Goal: Task Accomplishment & Management: Manage account settings

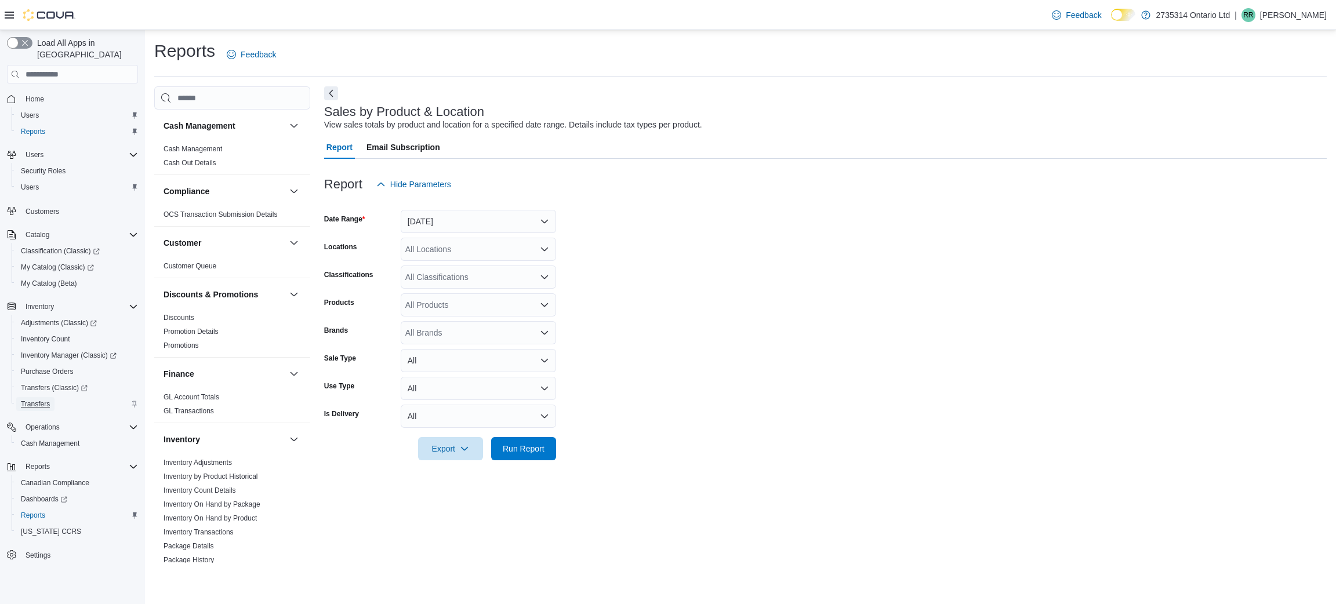
click at [43, 399] on span "Transfers" at bounding box center [35, 403] width 29 height 9
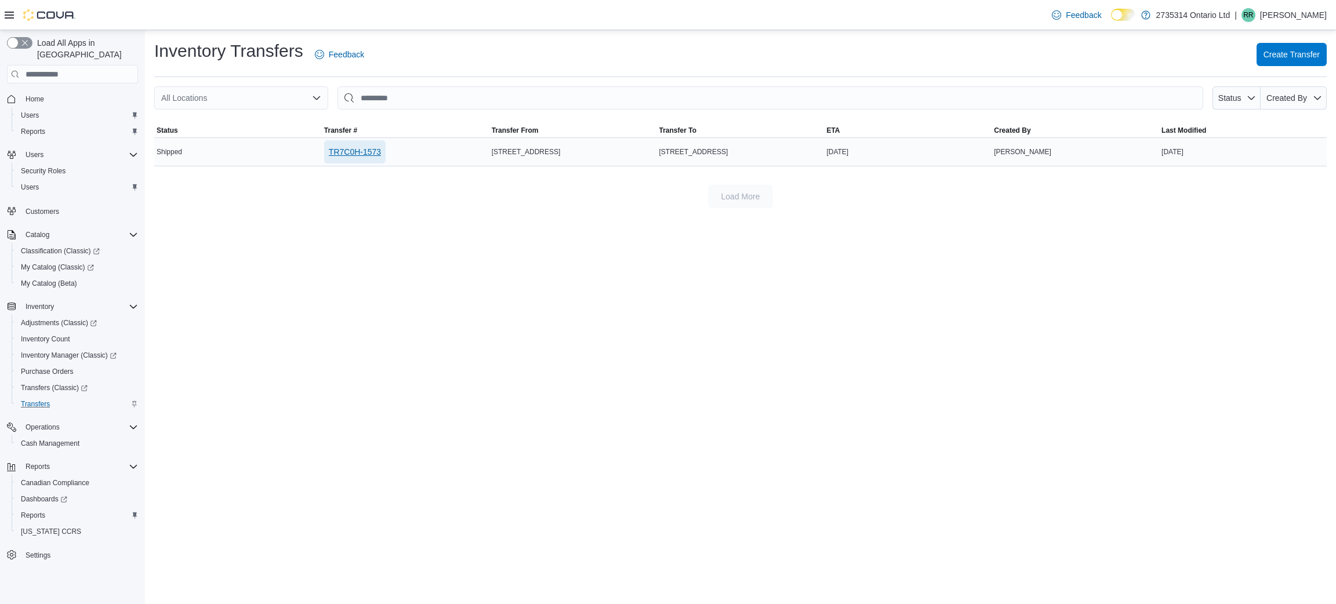
click at [375, 148] on span "TR7C0H-1573" at bounding box center [355, 152] width 52 height 12
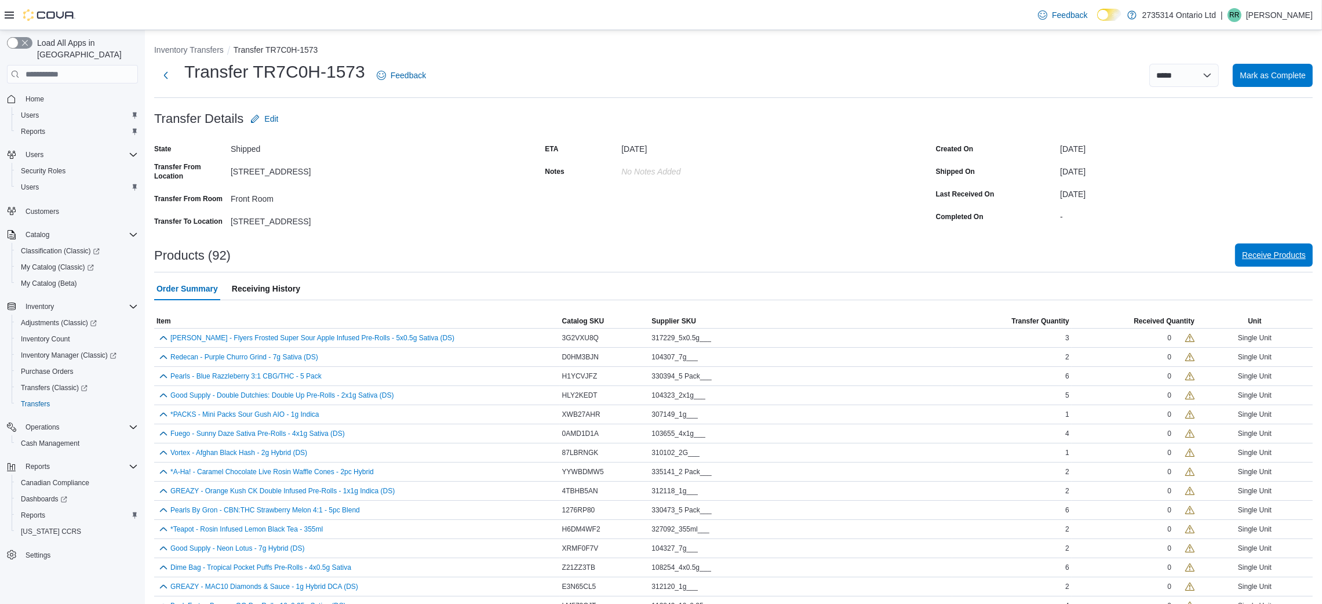
click at [1282, 255] on span "Receive Products" at bounding box center [1274, 255] width 64 height 12
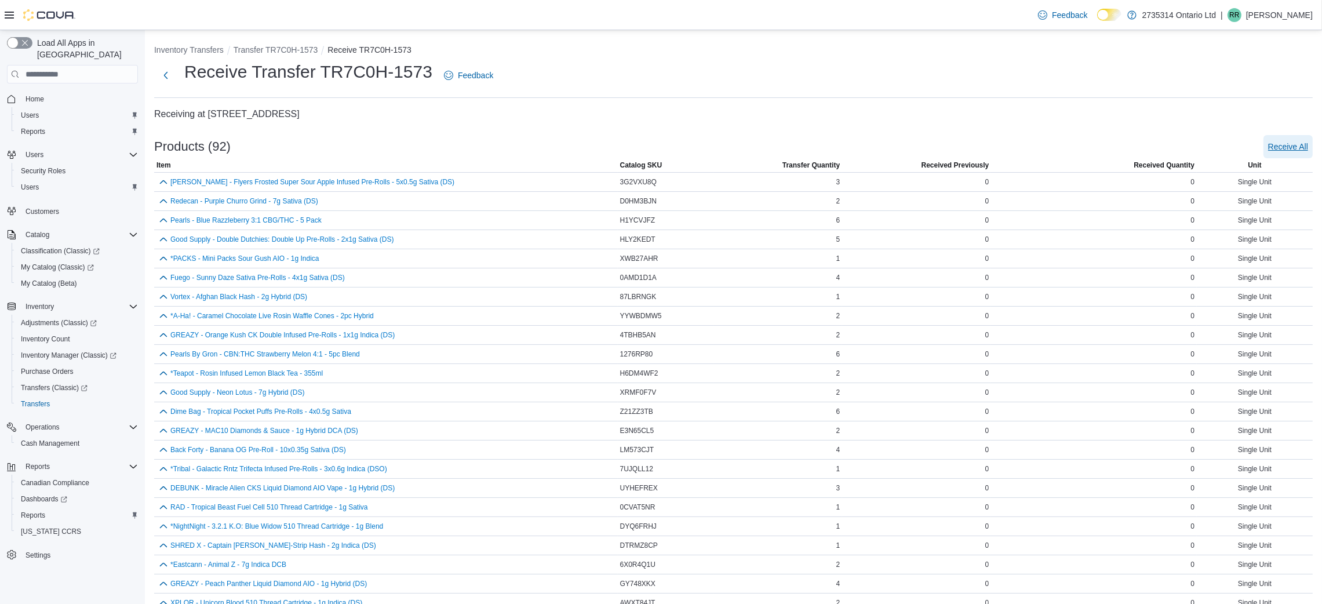
click at [1285, 144] on span "Receive All" at bounding box center [1288, 147] width 40 height 12
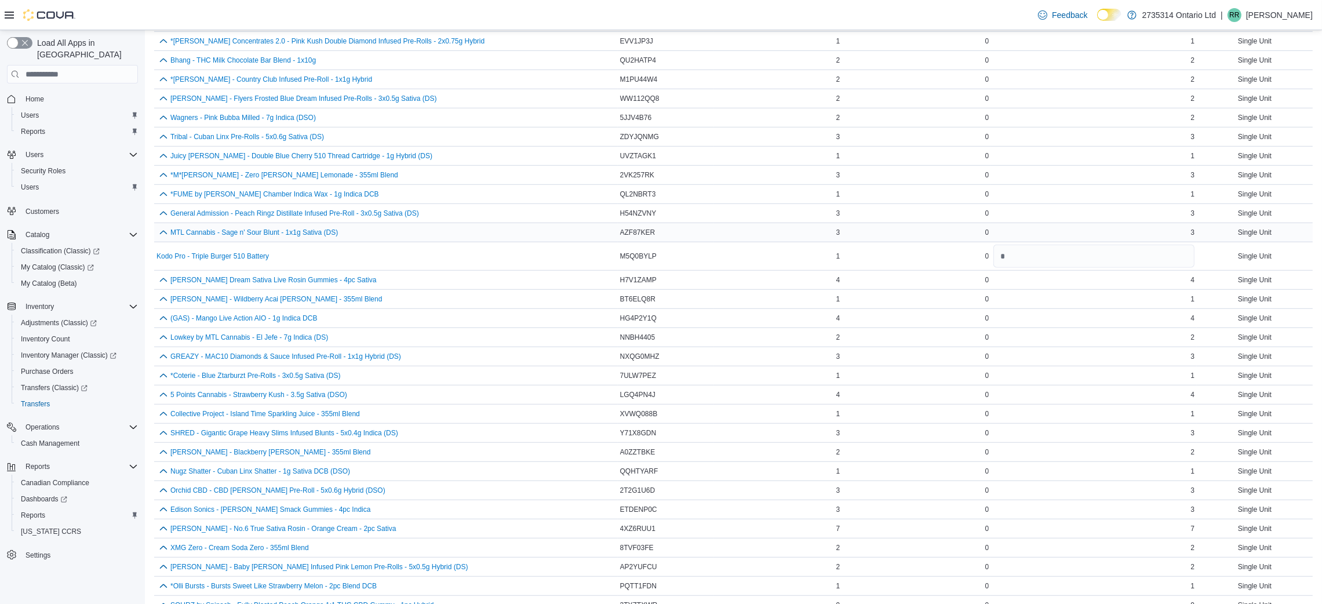
scroll to position [1401, 0]
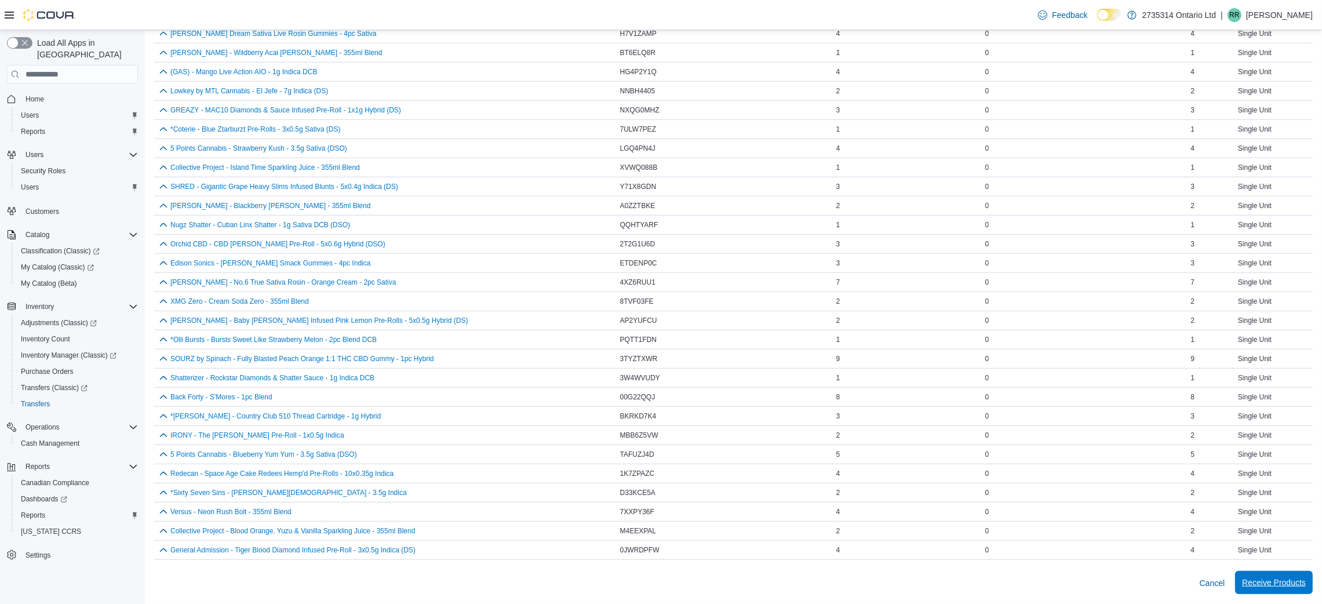
click at [1279, 582] on span "Receive Products" at bounding box center [1274, 583] width 64 height 12
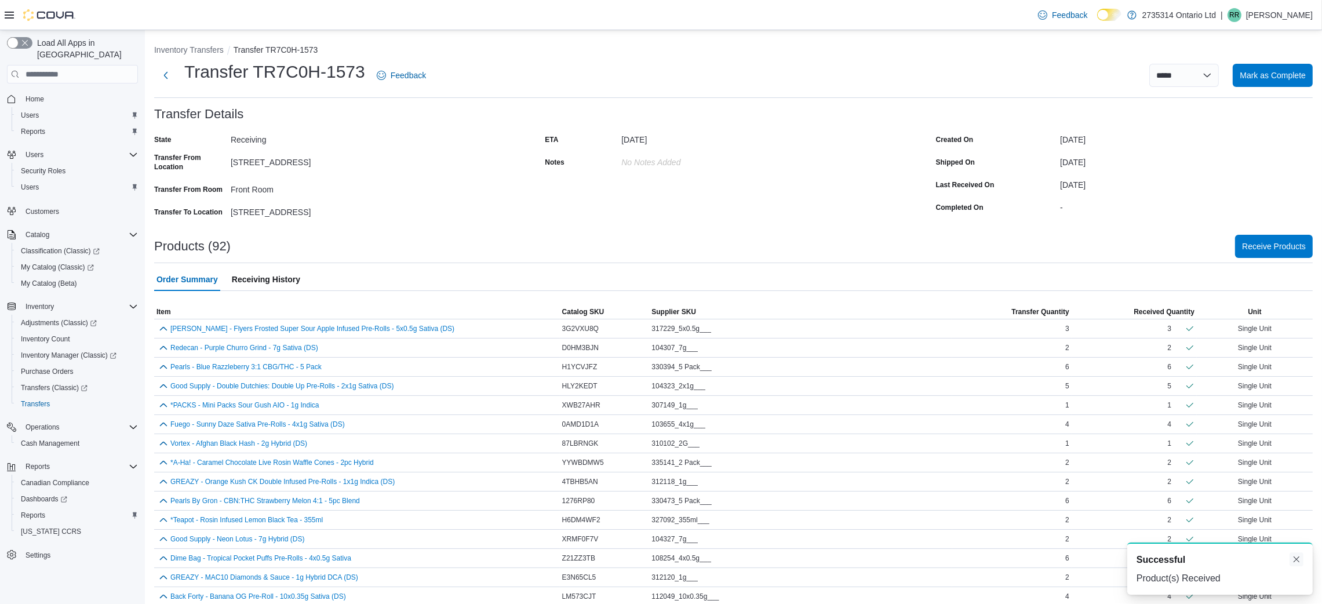
click at [1298, 559] on button "Dismiss toast" at bounding box center [1297, 559] width 14 height 14
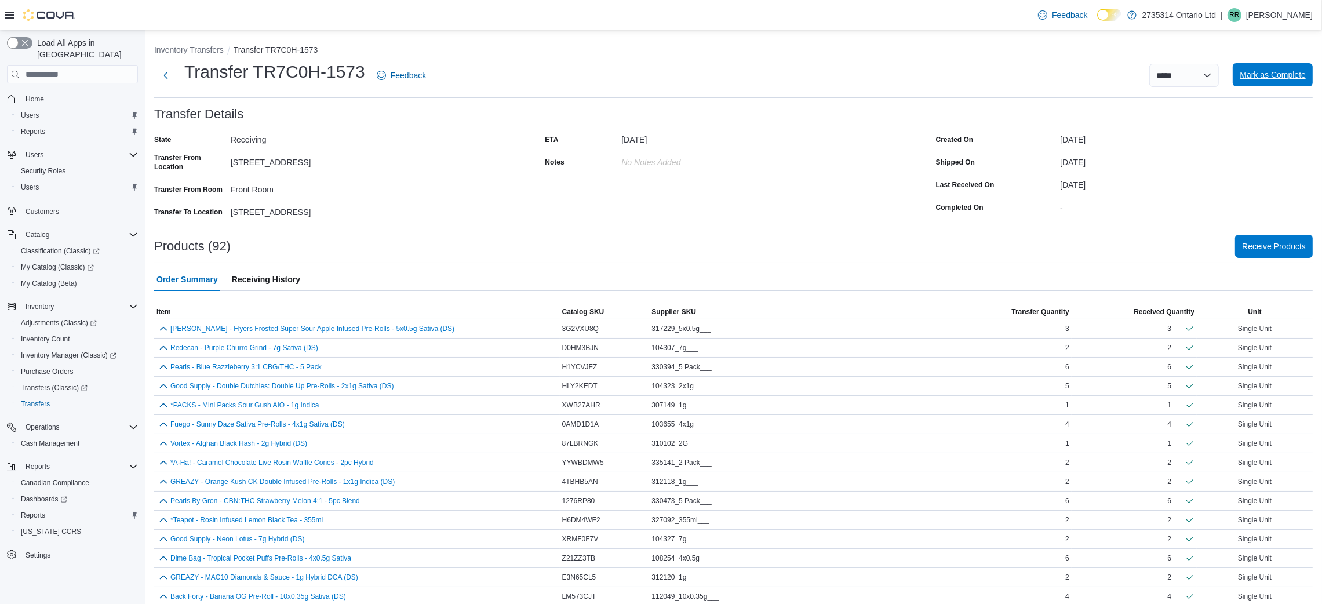
click at [1275, 79] on span "Mark as Complete" at bounding box center [1273, 75] width 66 height 12
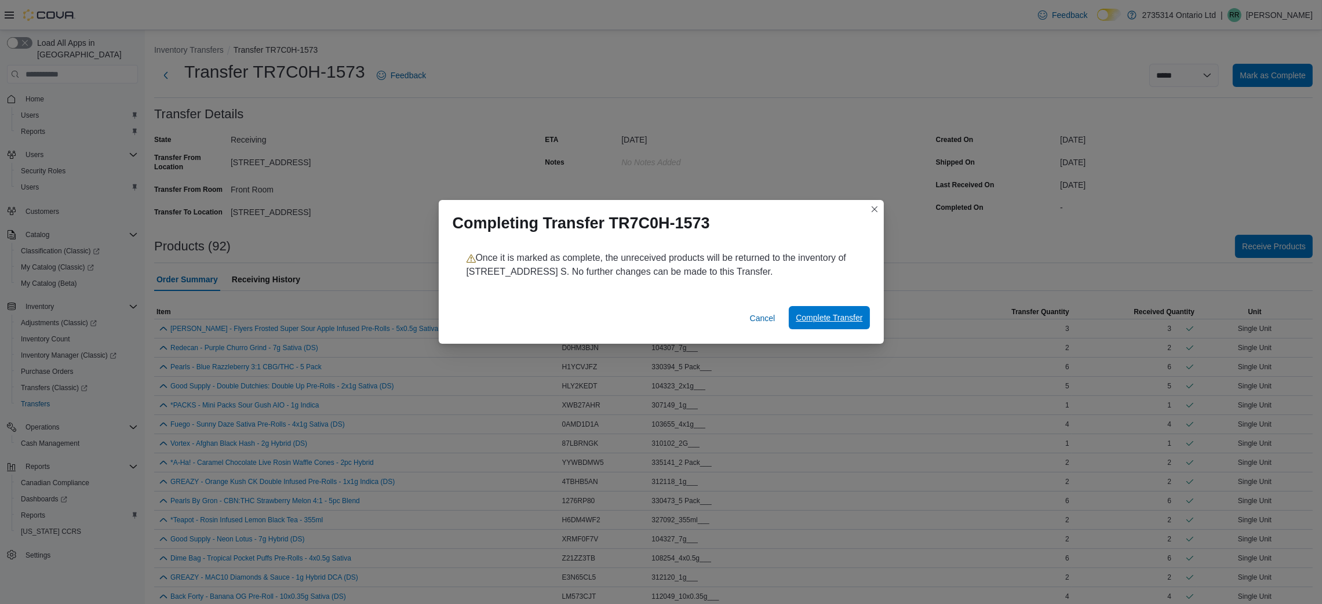
click at [832, 325] on span "Complete Transfer" at bounding box center [829, 317] width 67 height 23
